Goal: Task Accomplishment & Management: Manage account settings

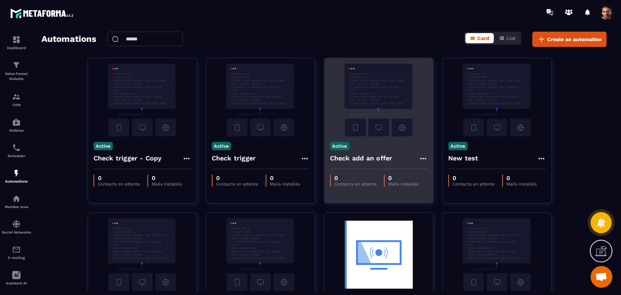
click at [424, 158] on icon at bounding box center [423, 158] width 9 height 9
click at [437, 174] on link "Edit" at bounding box center [441, 175] width 38 height 16
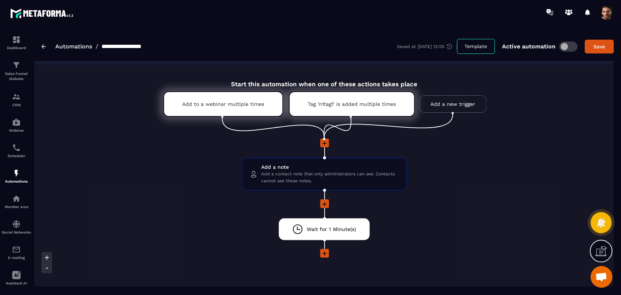
click at [162, 49] on input "**********" at bounding box center [130, 47] width 64 height 12
type input "**********"
click at [604, 41] on button "Save" at bounding box center [598, 47] width 29 height 14
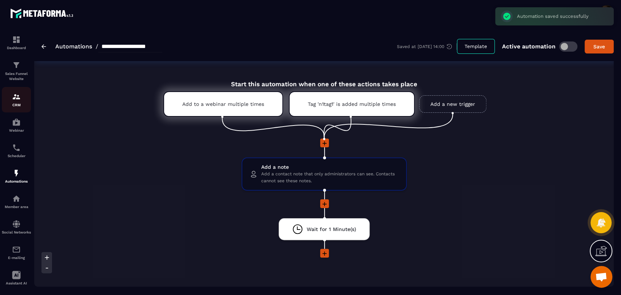
click at [12, 111] on link "CRM" at bounding box center [16, 99] width 29 height 25
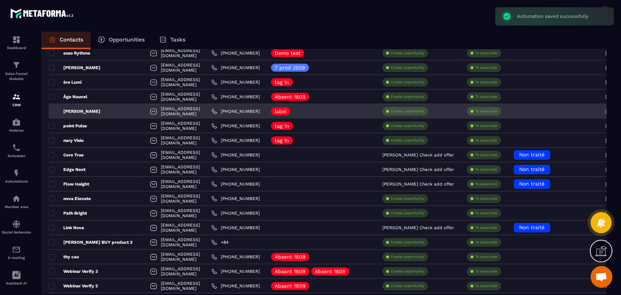
scroll to position [121, 0]
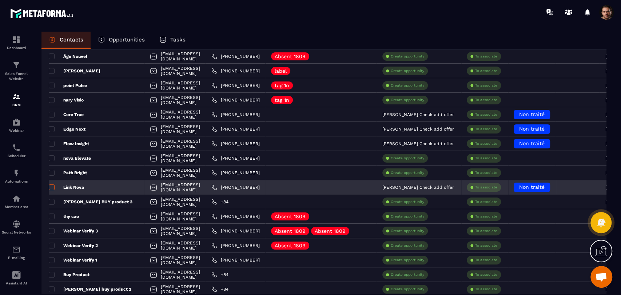
click at [49, 187] on span at bounding box center [52, 187] width 6 height 6
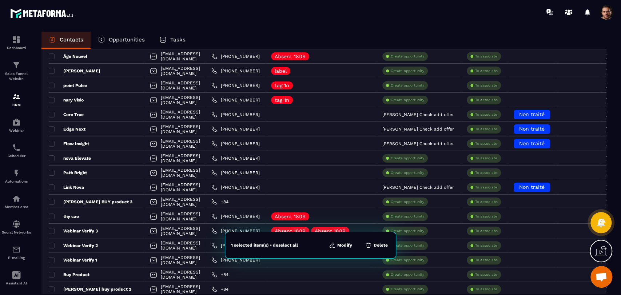
click at [345, 248] on button "Modify" at bounding box center [341, 244] width 28 height 7
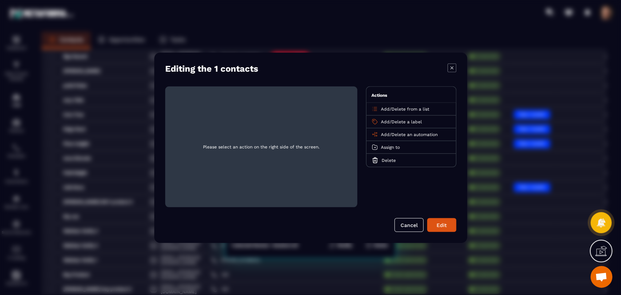
click at [381, 135] on span "Add" at bounding box center [385, 134] width 9 height 5
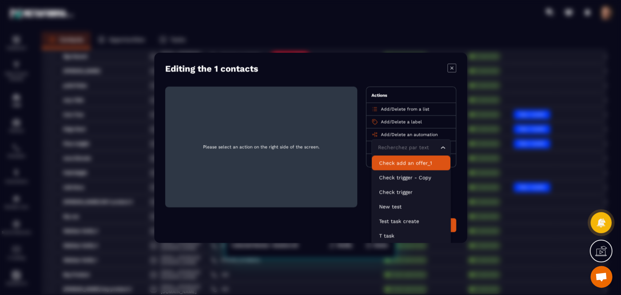
click at [399, 164] on p "Check add an offer_1" at bounding box center [411, 162] width 64 height 7
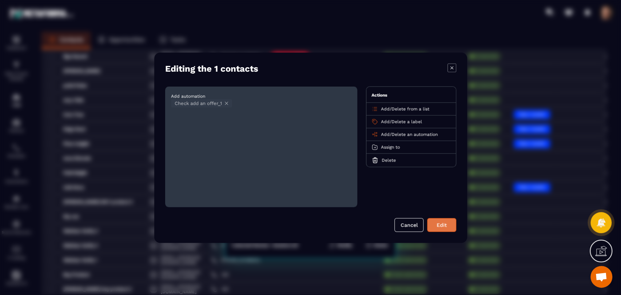
click at [443, 230] on button "Edit" at bounding box center [441, 225] width 29 height 14
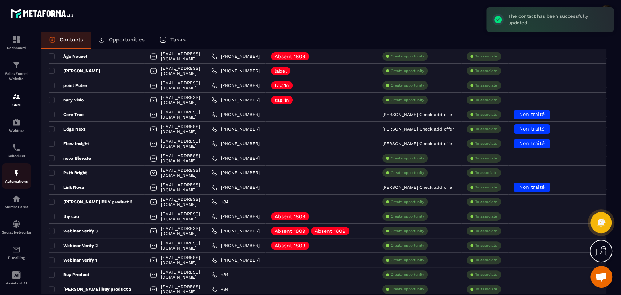
click at [15, 176] on img at bounding box center [16, 173] width 9 height 9
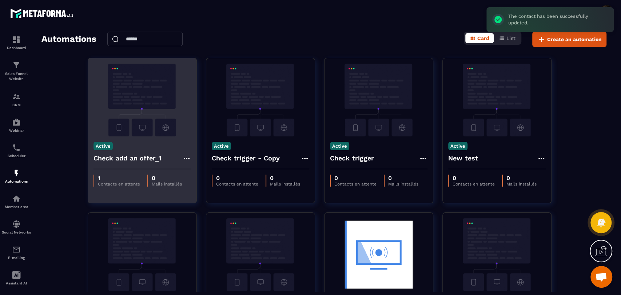
click at [190, 158] on icon at bounding box center [186, 158] width 9 height 9
click at [201, 173] on link "Edit" at bounding box center [204, 175] width 38 height 16
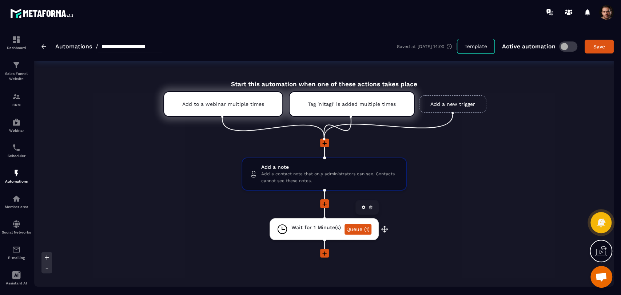
click at [365, 229] on link "Queue (1)" at bounding box center [357, 229] width 27 height 11
